Goal: Task Accomplishment & Management: Complete application form

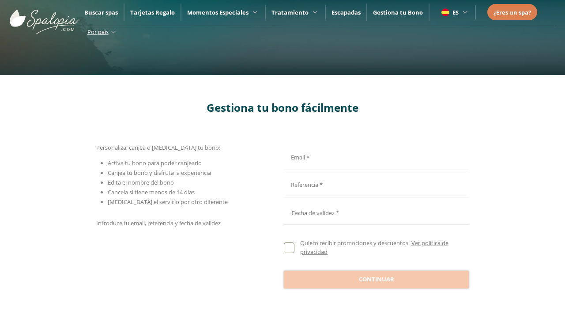
click at [374, 156] on input "Email *" at bounding box center [375, 155] width 182 height 15
type input "**********"
click at [374, 183] on input "Email *" at bounding box center [375, 183] width 182 height 15
type input "**********"
click at [376, 211] on div at bounding box center [376, 210] width 185 height 21
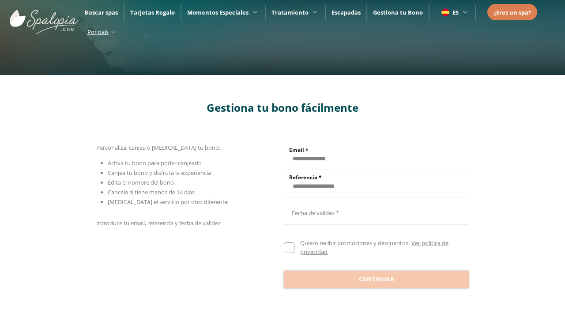
click at [355, 75] on button "Sept" at bounding box center [354, 82] width 43 height 15
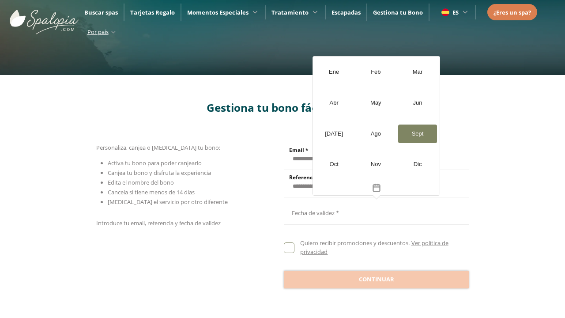
click at [333, 133] on div "[DATE]" at bounding box center [333, 133] width 39 height 19
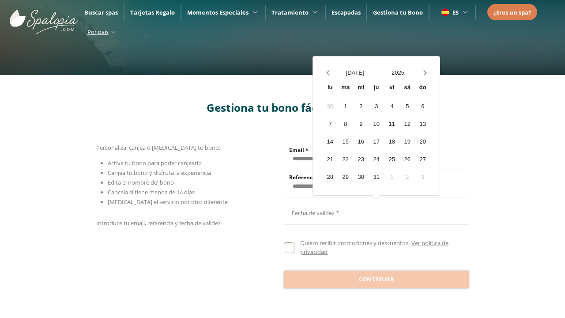
click at [397, 72] on button "2025" at bounding box center [397, 72] width 43 height 15
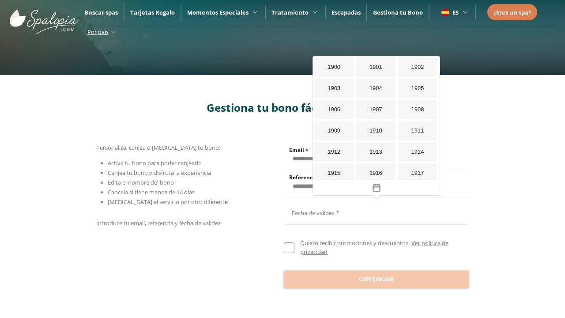
scroll to position [812, 0]
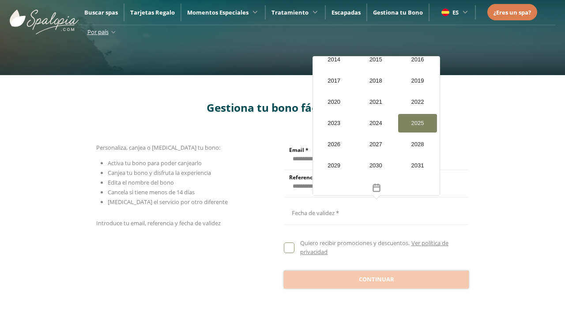
click at [332, 158] on div "20" at bounding box center [339, 158] width 15 height 15
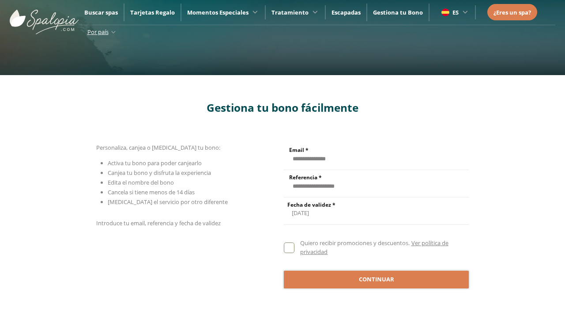
scroll to position [0, 0]
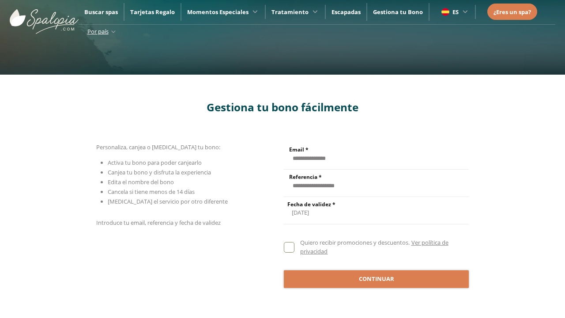
click at [376, 278] on span "Continuar" at bounding box center [376, 278] width 35 height 9
